Goal: Register for event/course

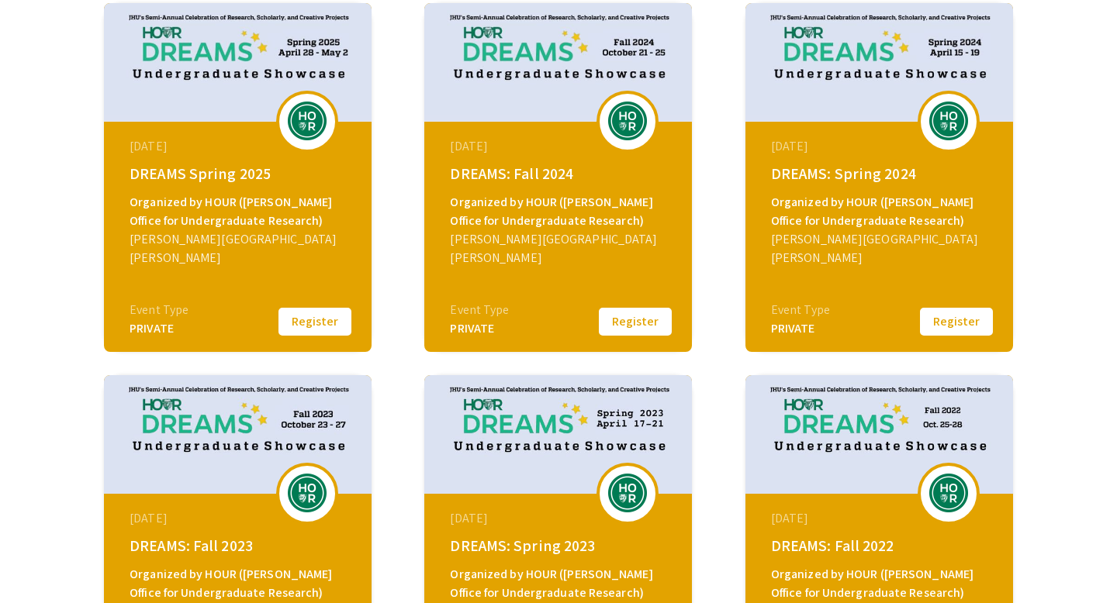
scroll to position [264, 0]
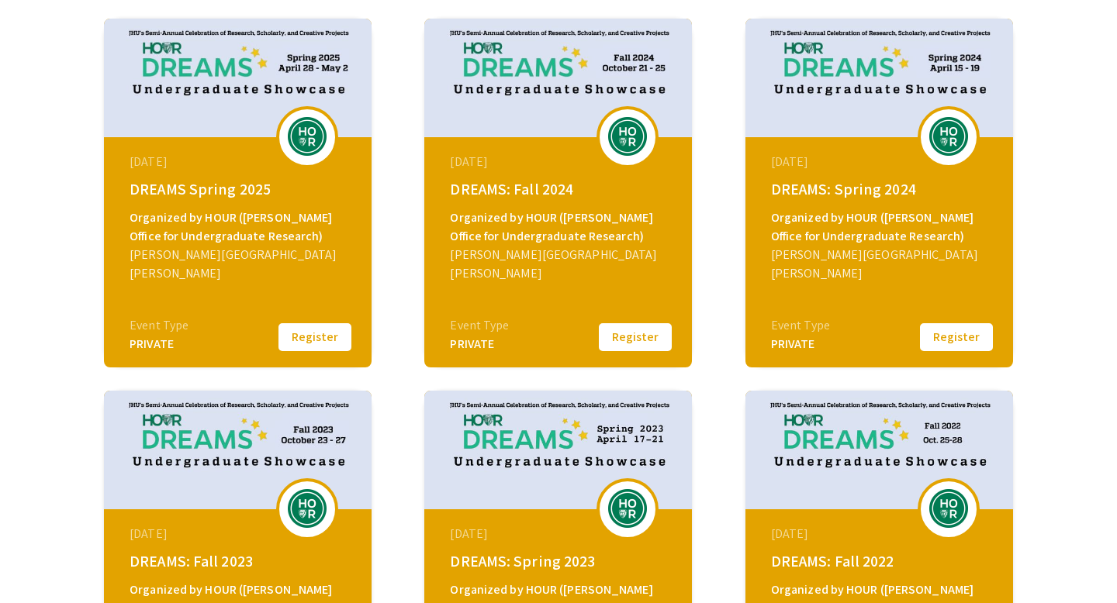
scroll to position [242, 0]
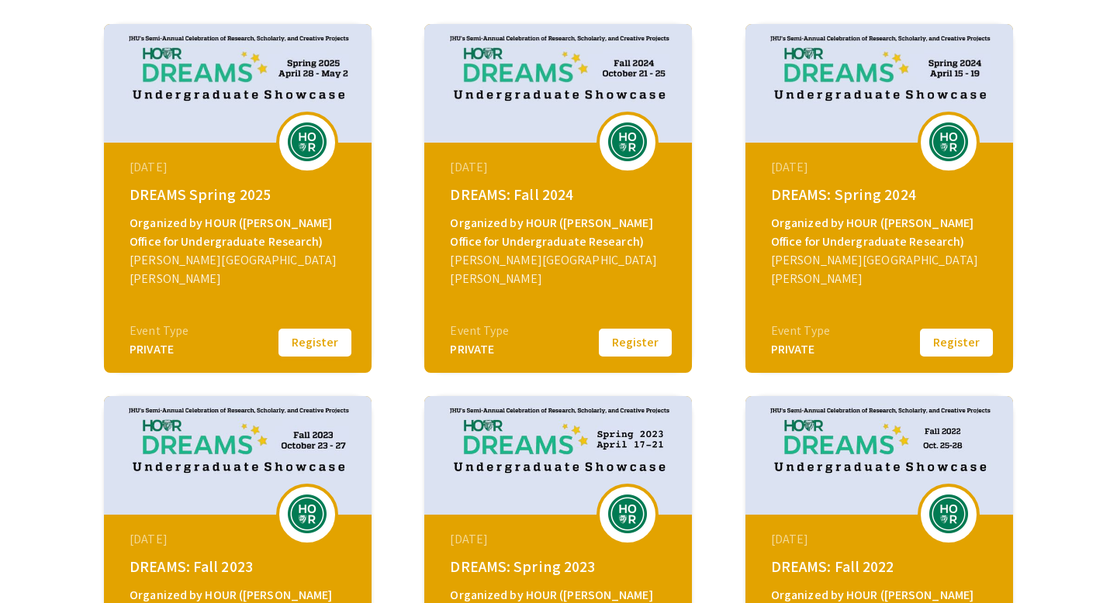
click at [309, 339] on button "Register" at bounding box center [315, 343] width 78 height 33
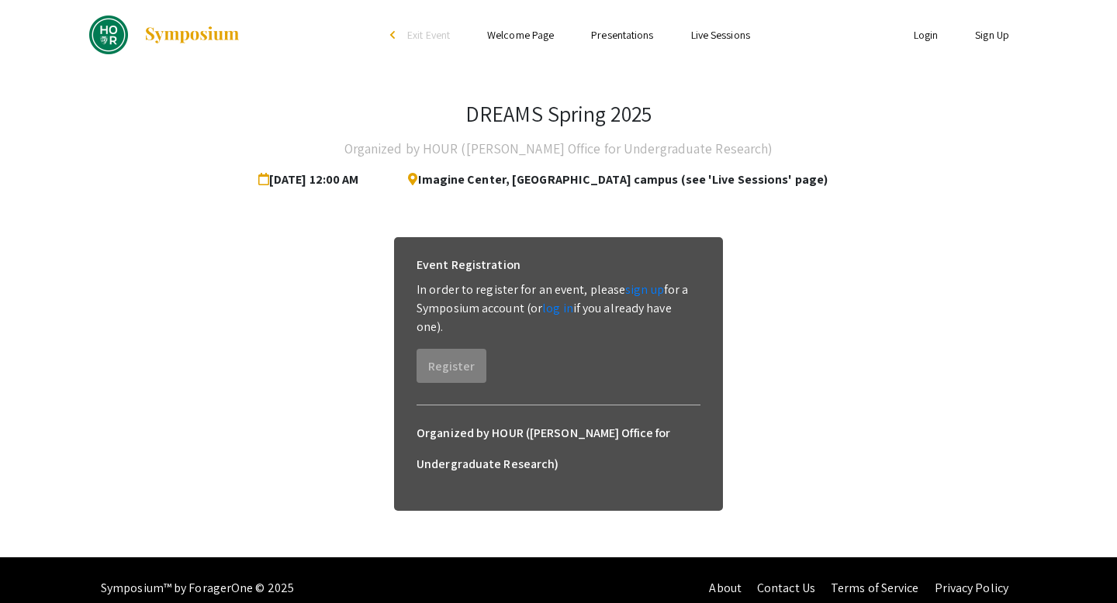
scroll to position [16, 0]
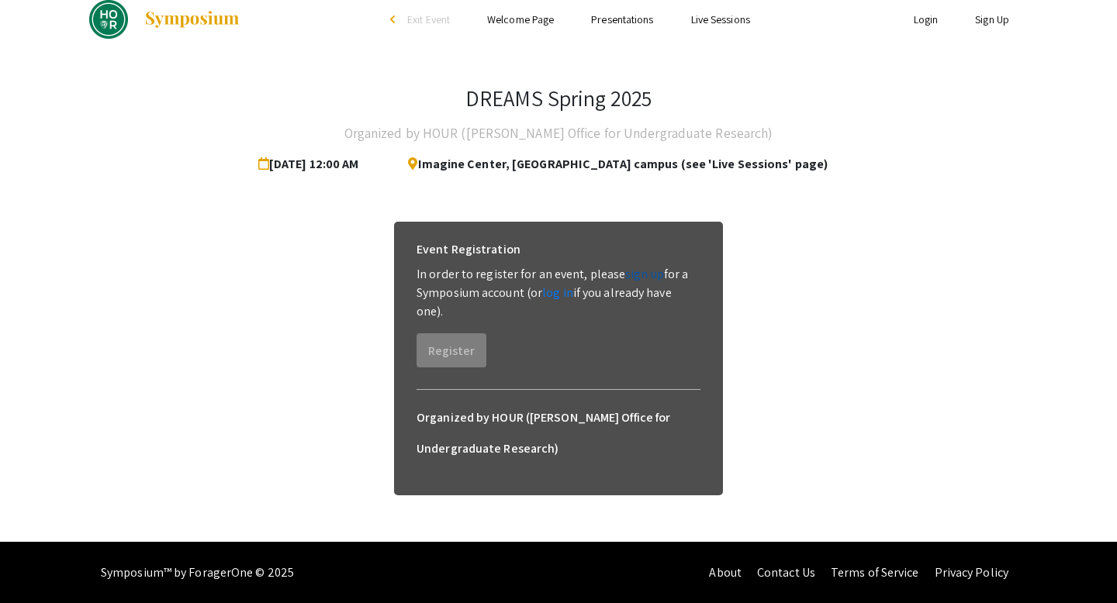
click at [643, 279] on link "sign up" at bounding box center [644, 274] width 39 height 16
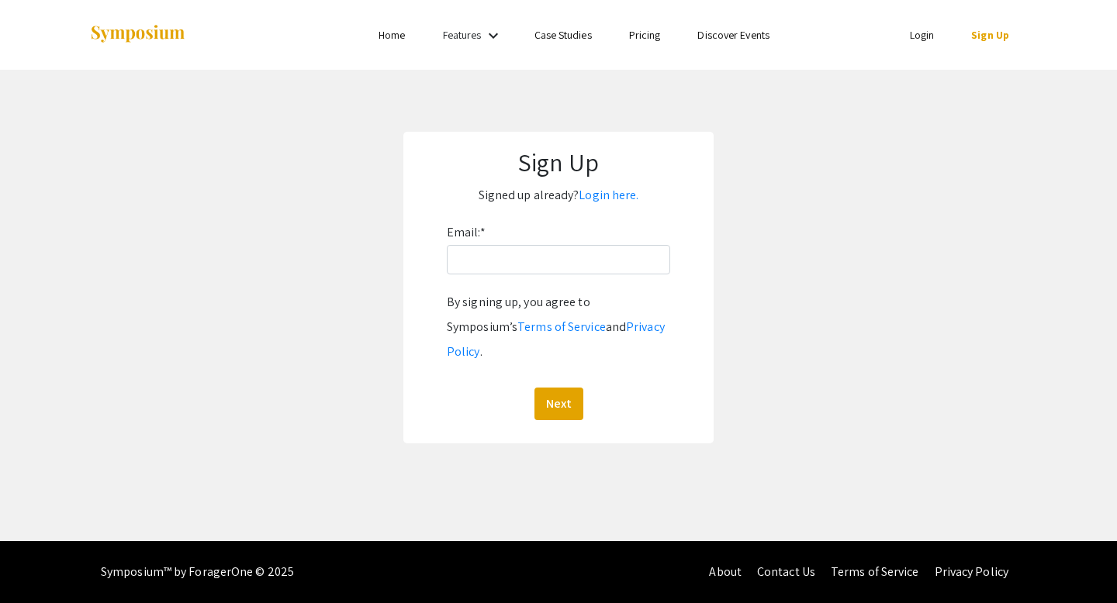
click at [605, 277] on div "Email: * By signing up, you agree to Symposium’s Terms of Service and Privacy P…" at bounding box center [558, 320] width 223 height 200
click at [597, 271] on input "Email: *" at bounding box center [558, 259] width 223 height 29
type input "[EMAIL_ADDRESS][DOMAIN_NAME]"
click at [565, 388] on button "Next" at bounding box center [558, 404] width 49 height 33
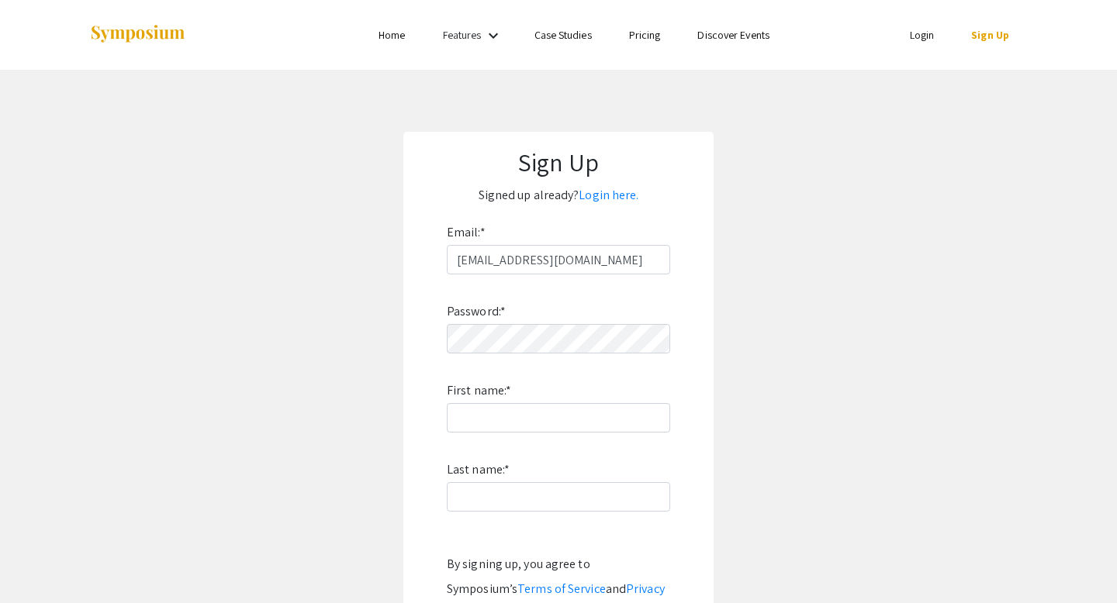
click at [548, 358] on div "Password: * First name: * Last name: * By signing up, you agree to Symposium’s …" at bounding box center [558, 479] width 223 height 408
click at [520, 420] on input "First name: *" at bounding box center [558, 417] width 223 height 29
type input "[PERSON_NAME]"
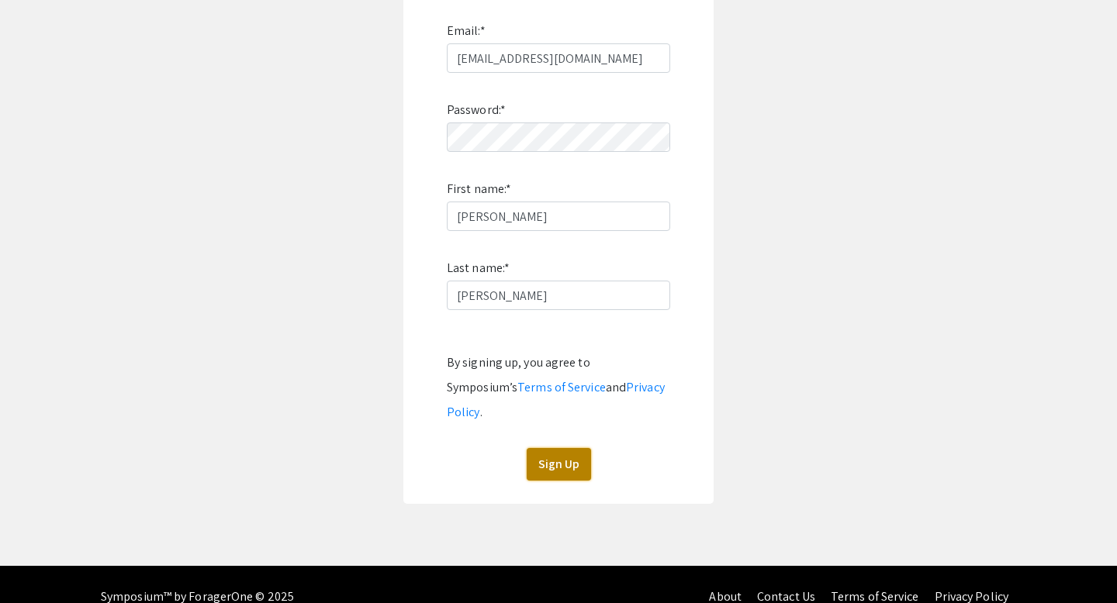
click at [540, 453] on button "Sign Up" at bounding box center [559, 464] width 64 height 33
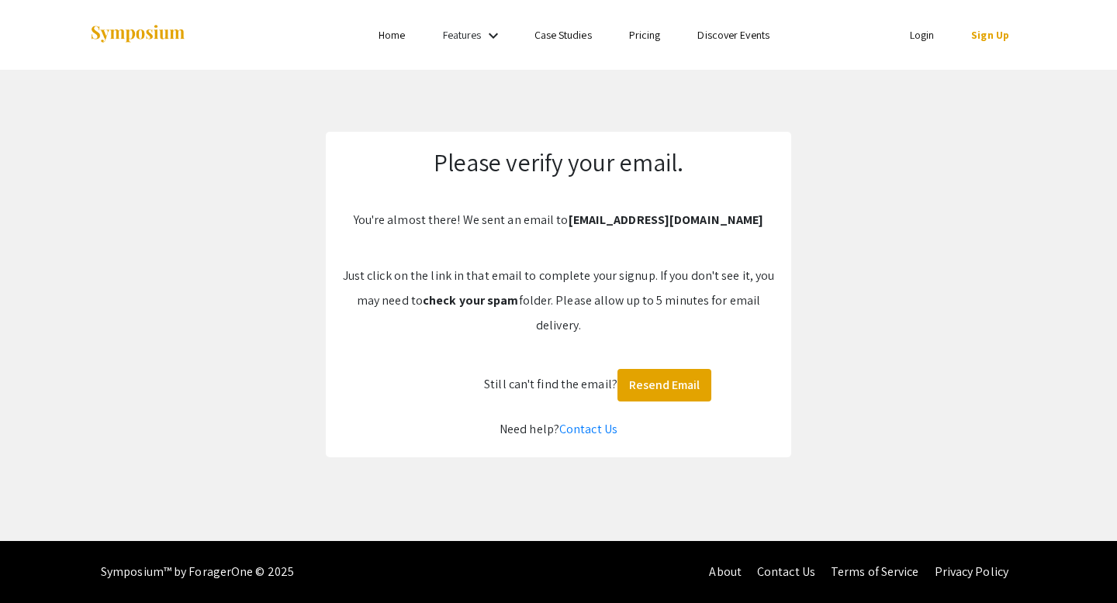
click at [538, 237] on div "Please verify your email. You're almost there! We sent an email to [EMAIL_ADDRE…" at bounding box center [558, 295] width 465 height 326
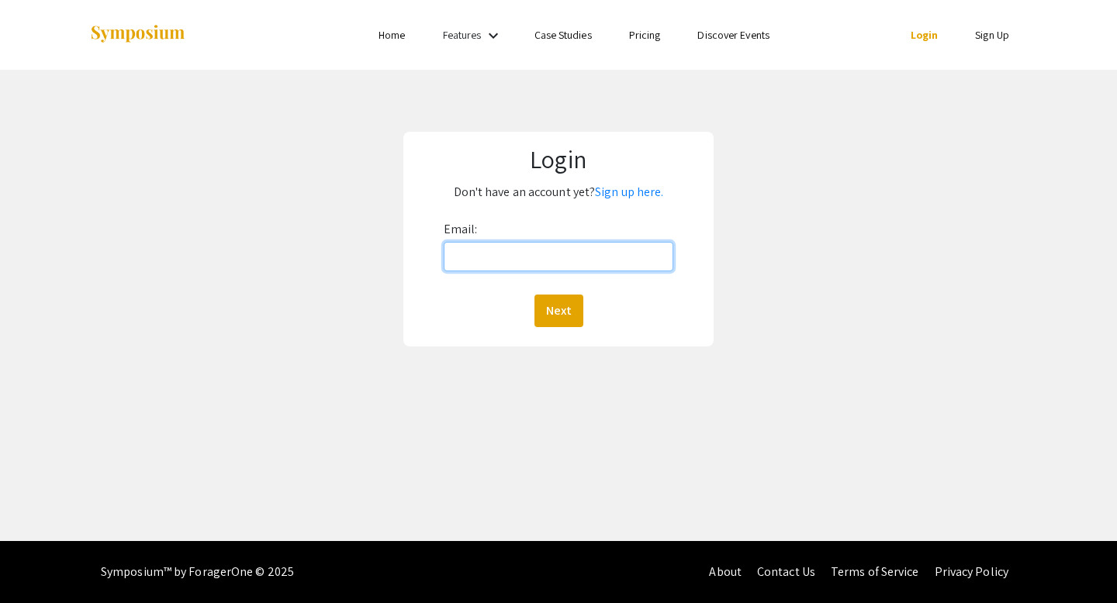
click at [609, 264] on input "Email:" at bounding box center [559, 256] width 230 height 29
type input "[EMAIL_ADDRESS][DOMAIN_NAME]"
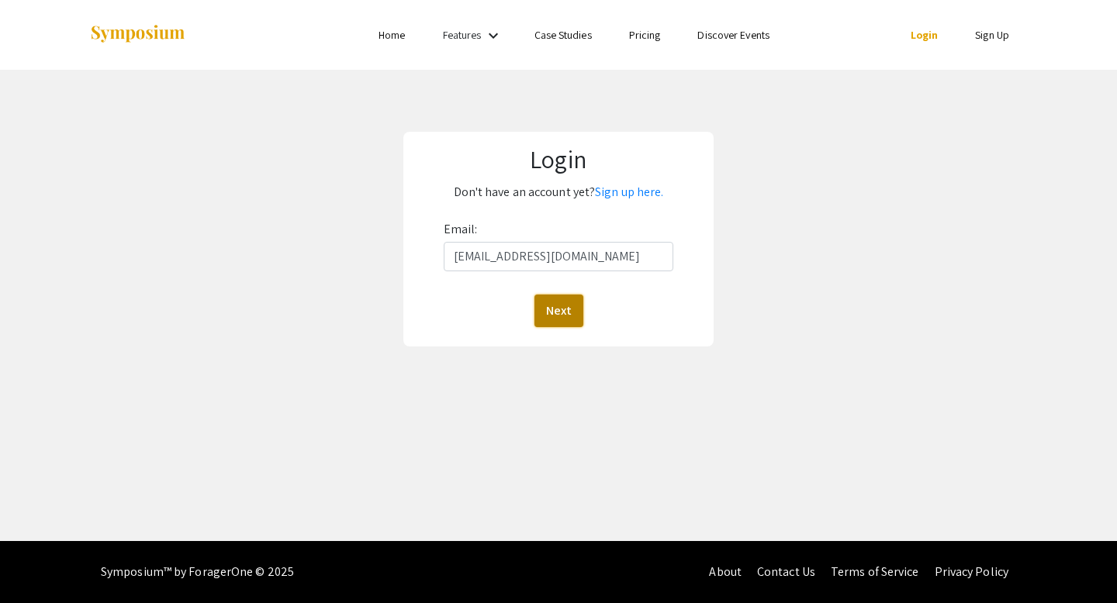
click at [567, 314] on button "Next" at bounding box center [558, 311] width 49 height 33
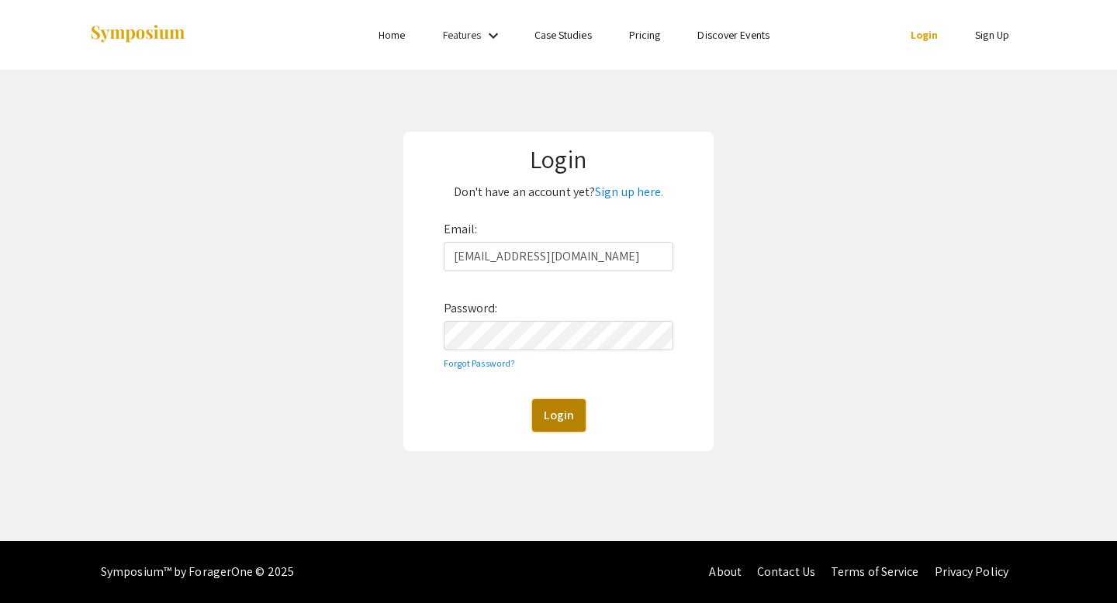
click at [554, 406] on button "Login" at bounding box center [559, 415] width 54 height 33
